Goal: Transaction & Acquisition: Book appointment/travel/reservation

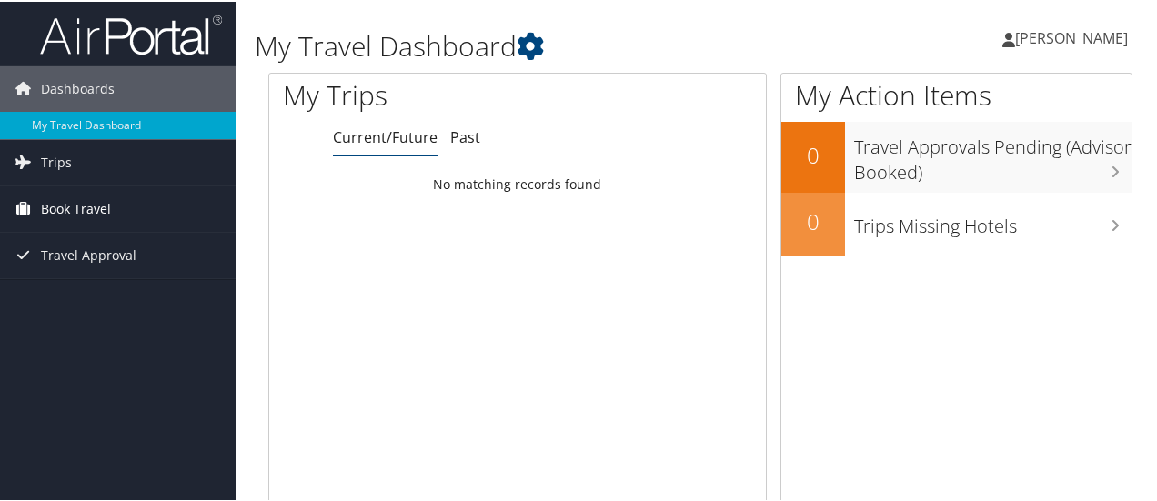
click at [115, 206] on link "Book Travel" at bounding box center [118, 207] width 236 height 45
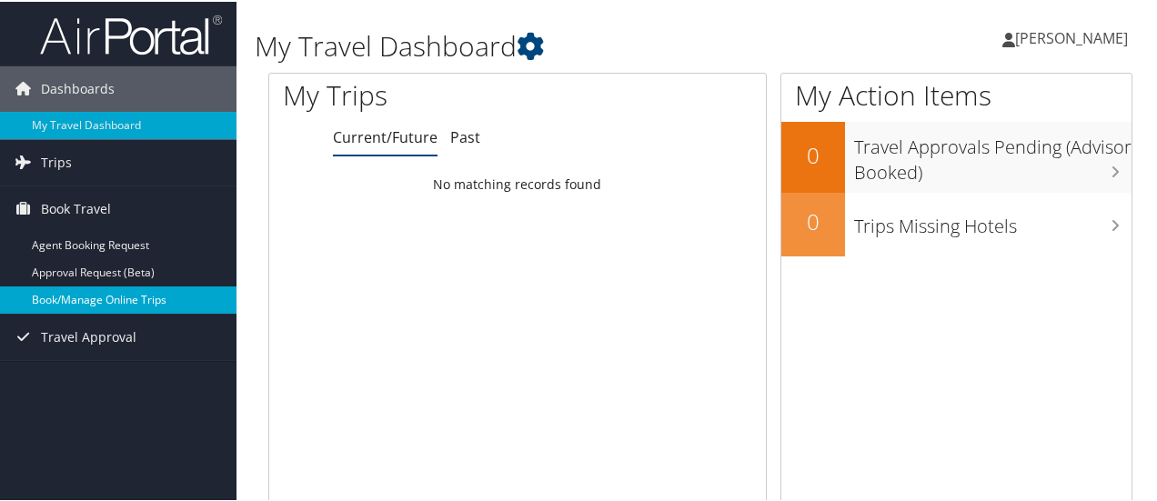
click at [111, 296] on link "Book/Manage Online Trips" at bounding box center [118, 298] width 236 height 27
